Goal: Transaction & Acquisition: Purchase product/service

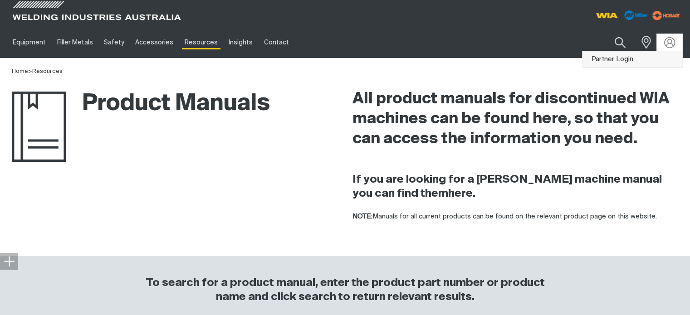
click at [622, 59] on link "Partner Login" at bounding box center [633, 59] width 100 height 17
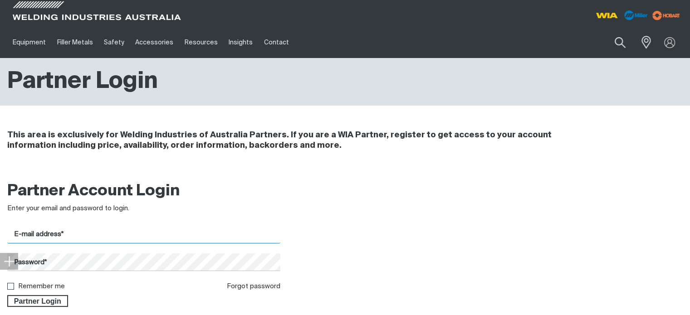
type input "[EMAIL_ADDRESS][DOMAIN_NAME]"
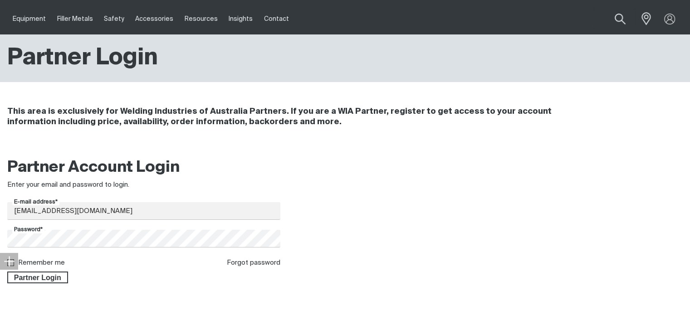
scroll to position [45, 0]
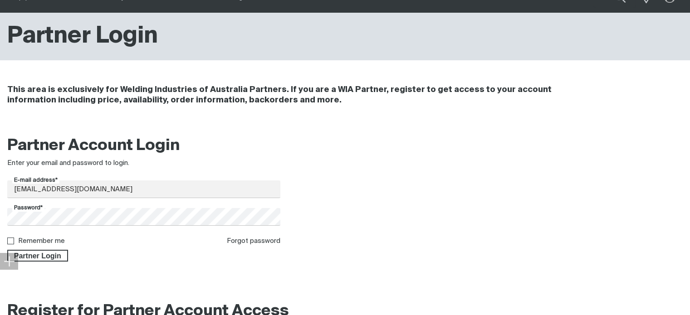
click at [35, 249] on div "Partner Login" at bounding box center [143, 253] width 273 height 15
click at [34, 253] on span "Partner Login" at bounding box center [37, 256] width 59 height 12
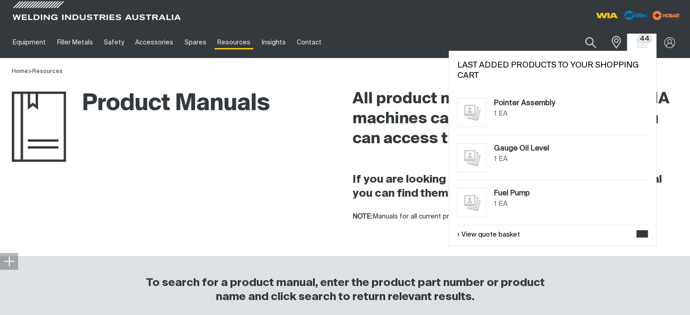
click at [646, 39] on span "44" at bounding box center [644, 39] width 15 height 10
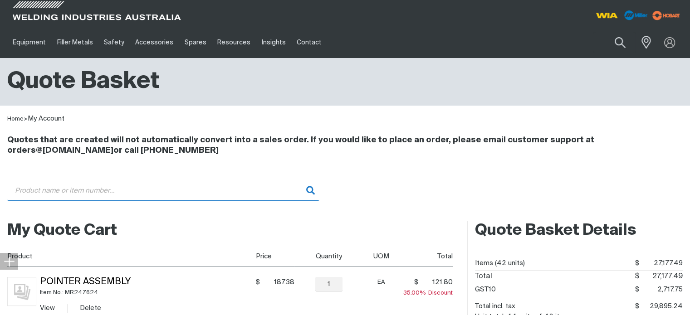
click at [65, 198] on input "Search" at bounding box center [163, 191] width 312 height 20
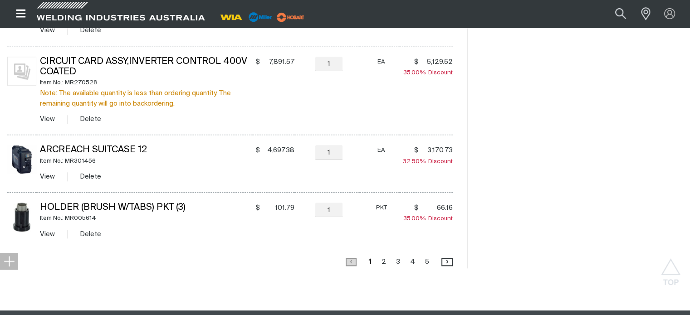
scroll to position [817, 0]
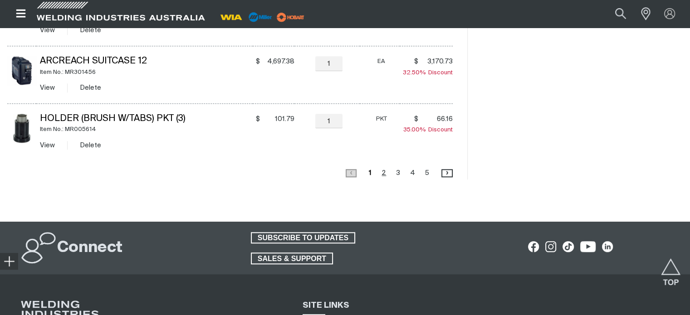
click at [386, 173] on link "Page 2" at bounding box center [384, 173] width 10 height 12
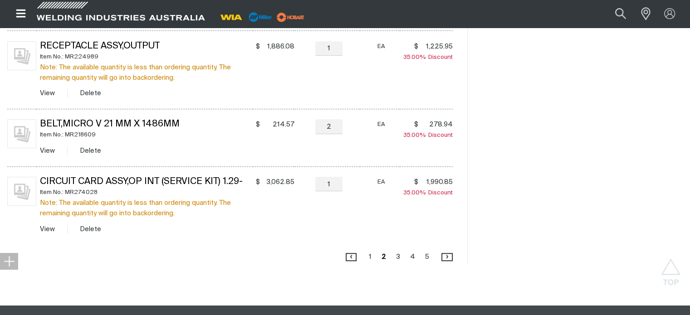
scroll to position [764, 0]
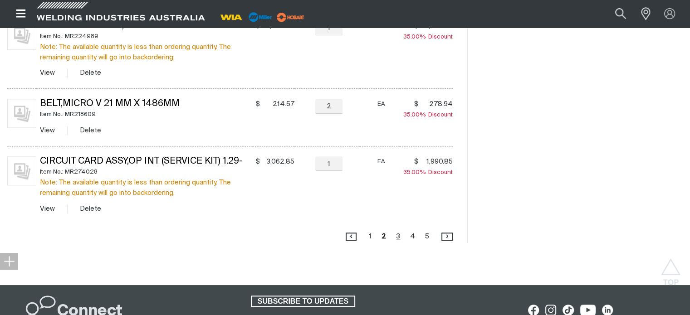
click at [397, 236] on link "Page 3" at bounding box center [398, 236] width 10 height 12
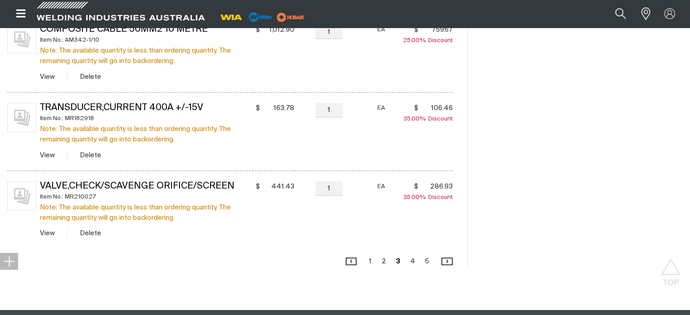
scroll to position [718, 0]
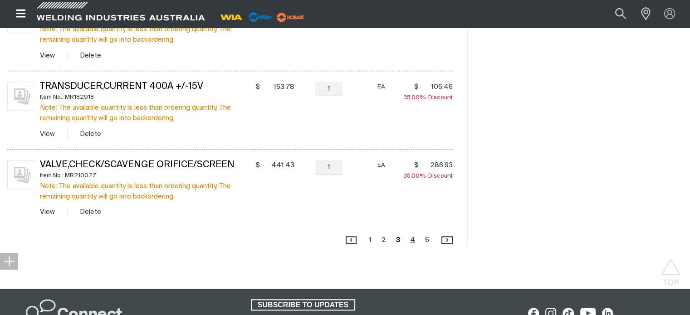
drag, startPoint x: 412, startPoint y: 237, endPoint x: 391, endPoint y: 235, distance: 21.4
click at [412, 237] on link "Page 4" at bounding box center [412, 240] width 10 height 12
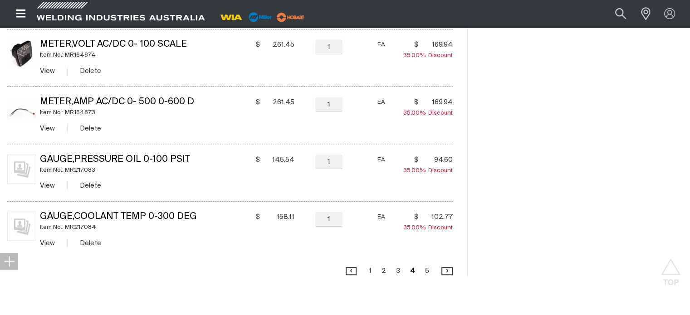
scroll to position [673, 0]
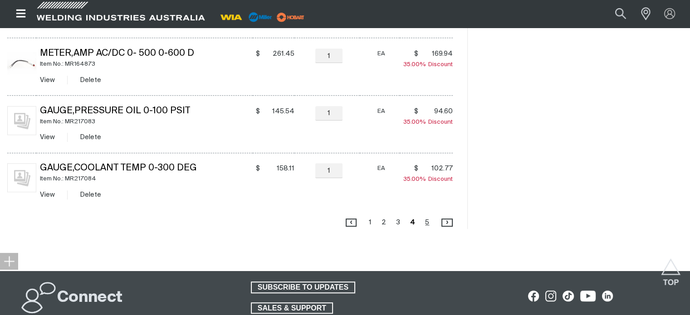
click at [427, 223] on link "Page 5" at bounding box center [427, 222] width 10 height 12
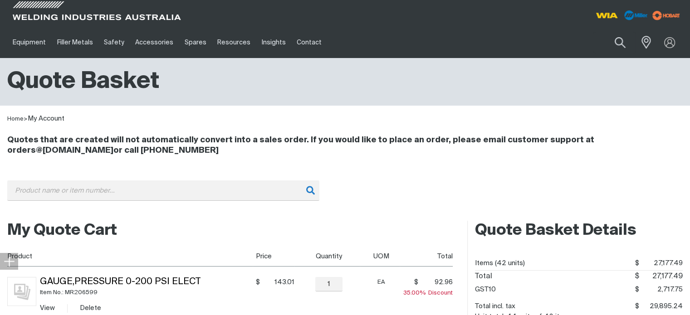
scroll to position [227, 0]
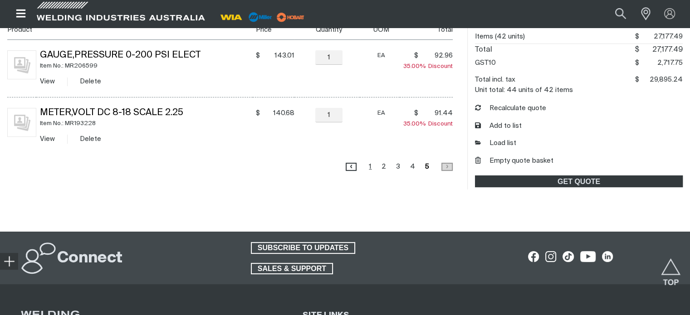
click at [372, 167] on link "Page 1" at bounding box center [370, 167] width 8 height 12
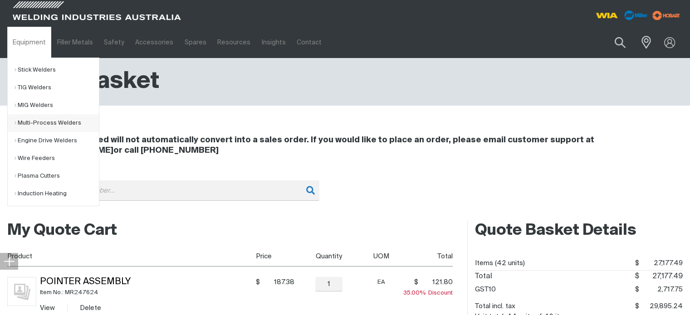
click at [30, 123] on link "Multi-Process Welders" at bounding box center [57, 123] width 84 height 18
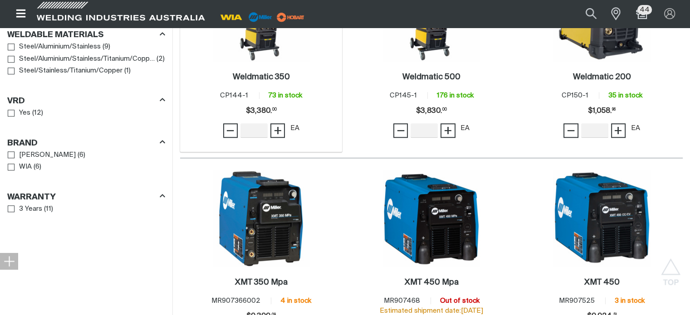
scroll to position [953, 0]
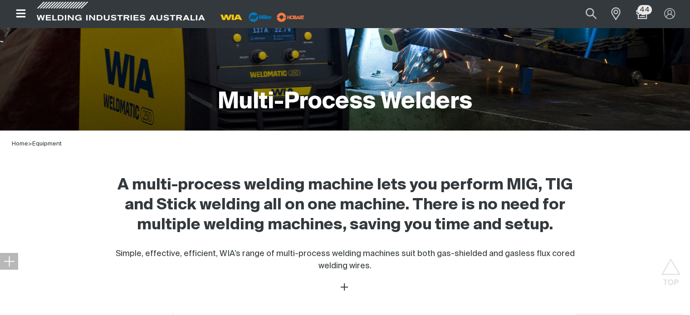
scroll to position [136, 0]
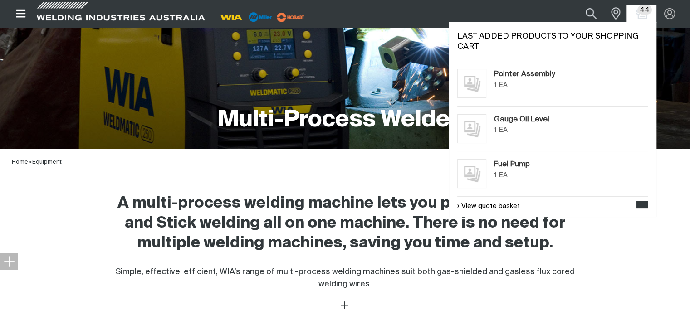
click at [641, 11] on span "44" at bounding box center [644, 10] width 15 height 10
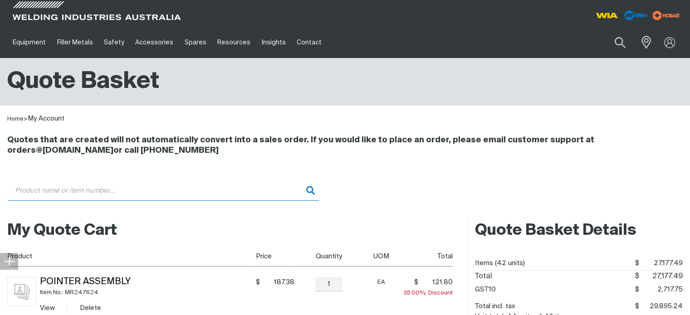
click at [64, 189] on input "Search" at bounding box center [163, 191] width 312 height 20
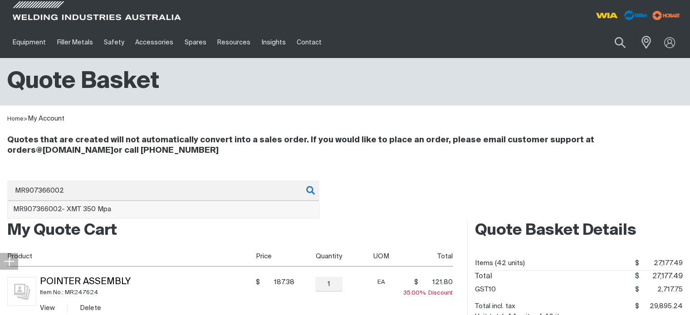
click at [82, 203] on li "MR907366002 - XMT 350 Mpa" at bounding box center [163, 209] width 311 height 17
type input "MR907366002 - XMT 350 Mpa"
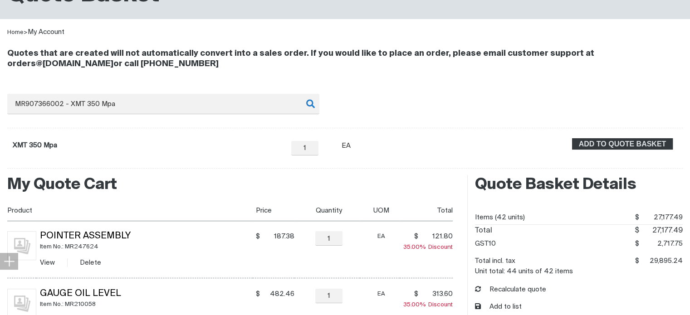
scroll to position [91, 0]
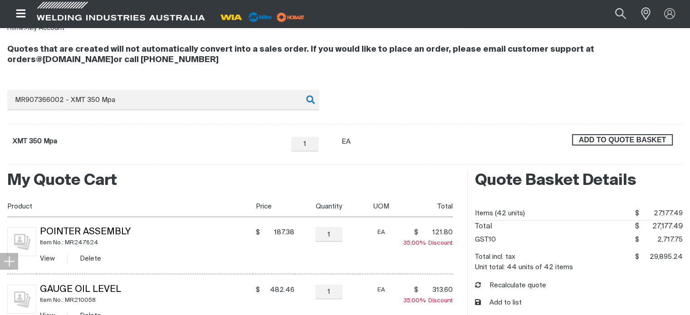
click at [641, 139] on span "ADD TO QUOTE BASKET" at bounding box center [622, 140] width 99 height 12
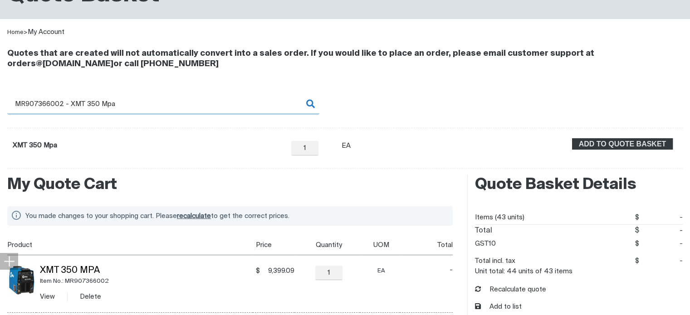
scroll to position [227, 0]
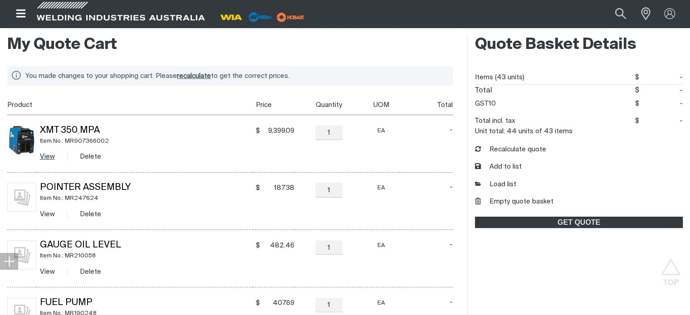
click at [51, 156] on link "View" at bounding box center [47, 156] width 15 height 7
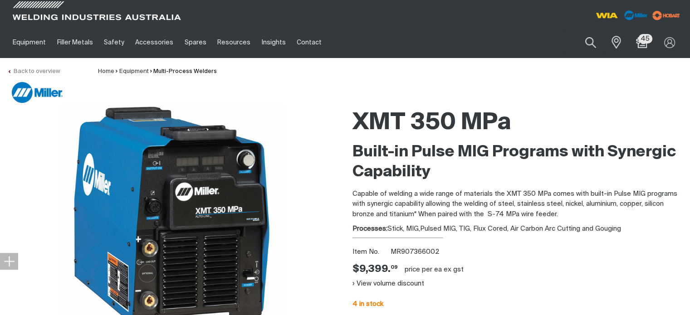
click at [22, 70] on link "Back to overview" at bounding box center [33, 72] width 53 height 6
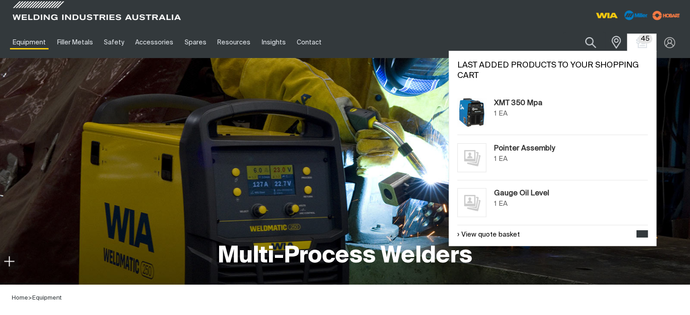
click at [647, 37] on span "45" at bounding box center [645, 39] width 14 height 10
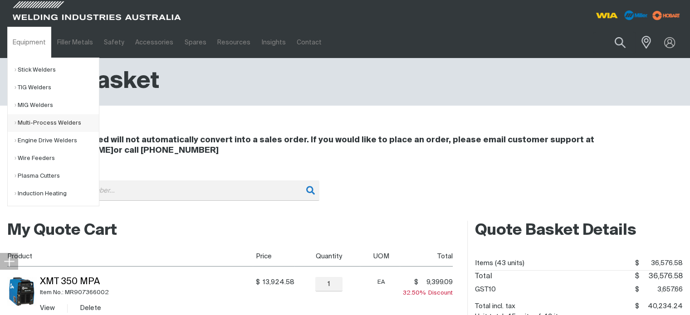
click at [37, 124] on link "Multi-Process Welders" at bounding box center [57, 123] width 84 height 18
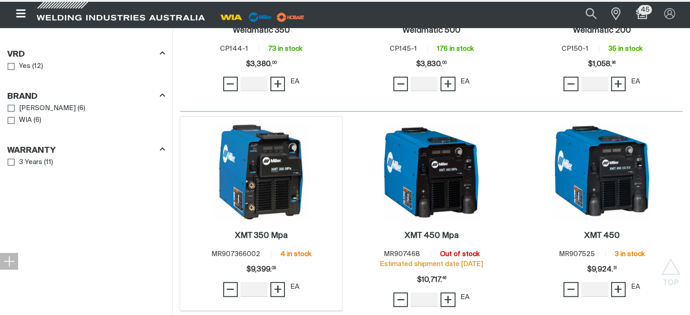
scroll to position [862, 0]
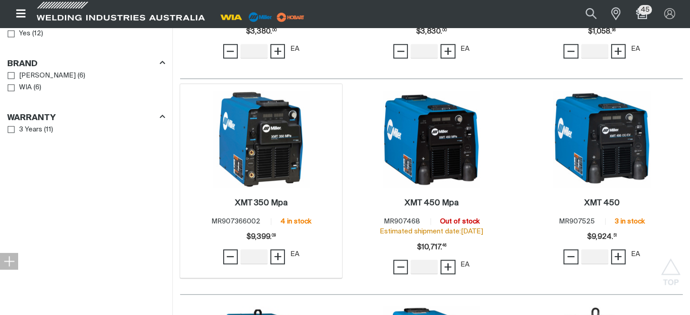
click at [258, 167] on img at bounding box center [261, 139] width 97 height 97
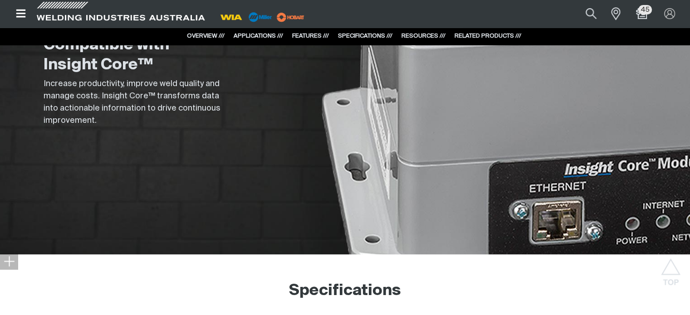
scroll to position [2041, 0]
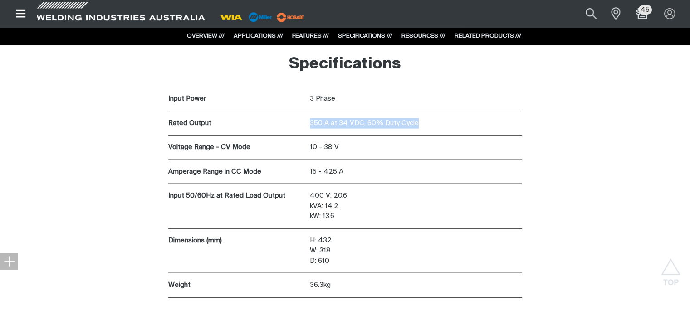
drag, startPoint x: 308, startPoint y: 123, endPoint x: 418, endPoint y: 122, distance: 109.8
click at [418, 122] on div "Rated Output 350 A at 34 VDC, 60% Duty Cycle" at bounding box center [345, 124] width 354 height 24
copy div "350 A at 34 VDC, 60% Duty Cycle"
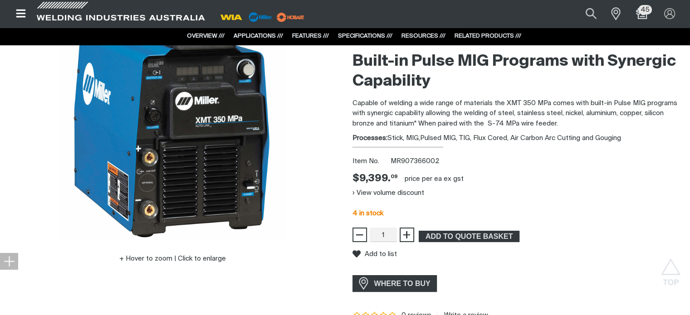
scroll to position [0, 0]
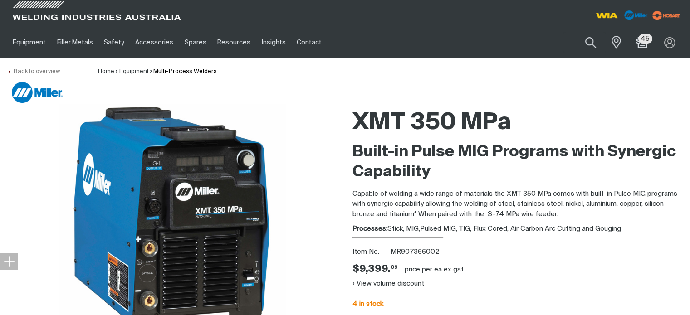
click at [20, 71] on link "Back to overview" at bounding box center [33, 72] width 53 height 6
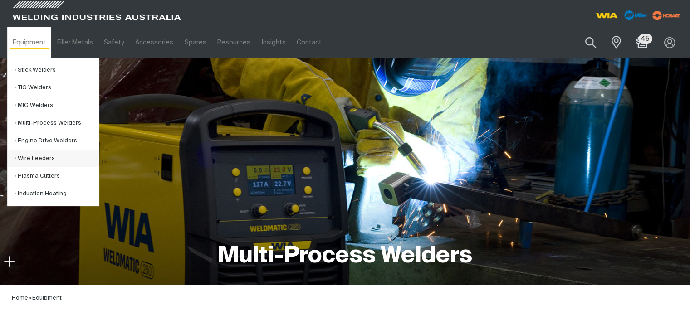
click at [34, 157] on link "Wire Feeders" at bounding box center [57, 159] width 84 height 18
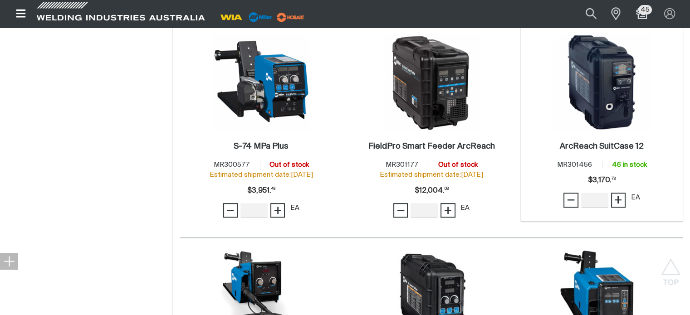
scroll to position [499, 0]
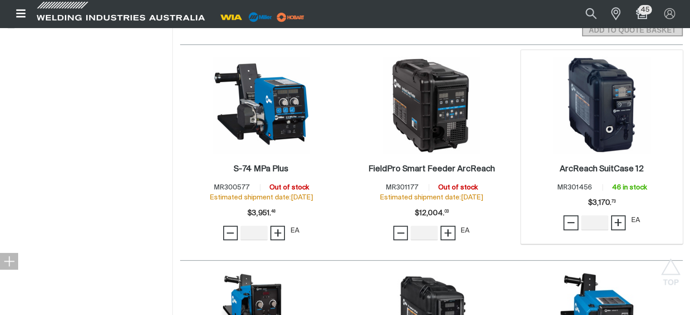
click at [594, 114] on img at bounding box center [601, 105] width 97 height 97
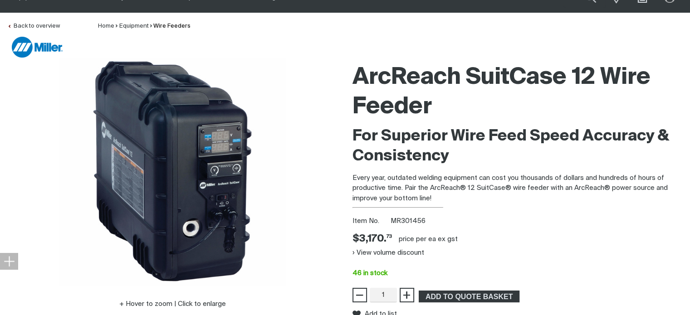
scroll to position [91, 0]
